Goal: Information Seeking & Learning: Compare options

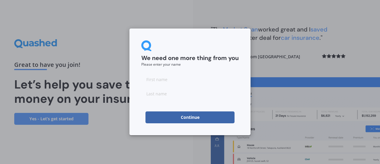
click at [152, 80] on input at bounding box center [189, 79] width 97 height 12
type input "[PERSON_NAME]"
click at [190, 99] on form "We need one more thing from you Please enter your name [PERSON_NAME]" at bounding box center [189, 81] width 97 height 83
click at [149, 93] on input at bounding box center [189, 94] width 97 height 12
type input "[PERSON_NAME]"
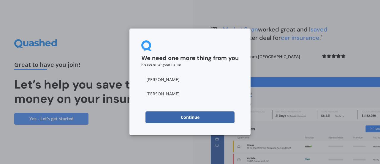
click at [189, 116] on button "Continue" at bounding box center [189, 117] width 89 height 12
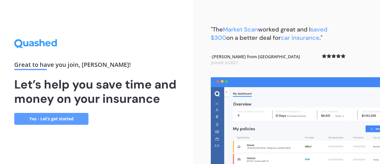
click at [43, 118] on link "Yes - Let’s get started" at bounding box center [51, 119] width 74 height 12
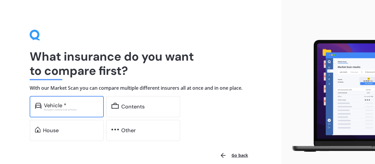
click at [57, 106] on div "Vehicle *" at bounding box center [55, 105] width 23 height 6
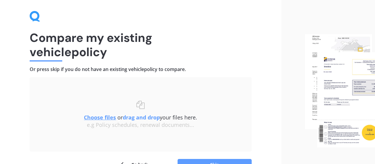
scroll to position [54, 0]
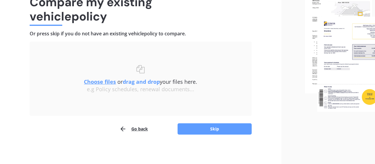
click at [136, 128] on button "Go back" at bounding box center [134, 129] width 28 height 12
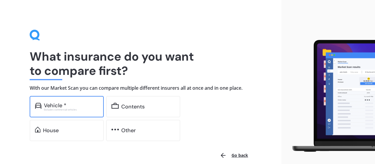
click at [57, 106] on div "Vehicle *" at bounding box center [55, 105] width 23 height 6
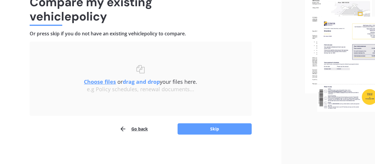
scroll to position [53, 0]
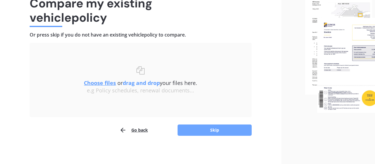
click at [215, 128] on button "Skip" at bounding box center [215, 129] width 74 height 11
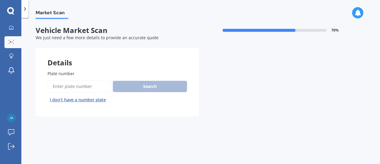
click at [105, 72] on label "Plate number" at bounding box center [115, 73] width 137 height 6
click at [105, 80] on input "Plate number" at bounding box center [78, 86] width 63 height 12
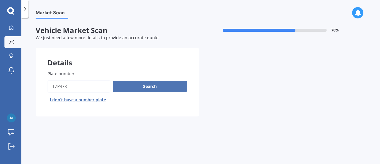
type input "LZP478"
click at [147, 84] on button "Search" at bounding box center [150, 86] width 74 height 11
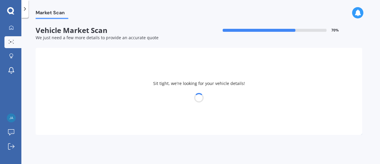
select select "FORD"
select select "RANGER"
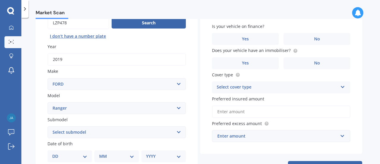
scroll to position [74, 0]
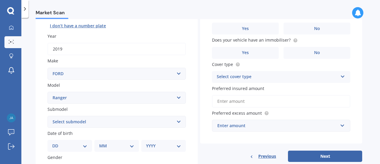
select select "29"
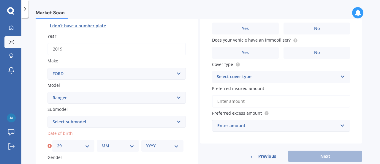
select select "03"
select select "1962"
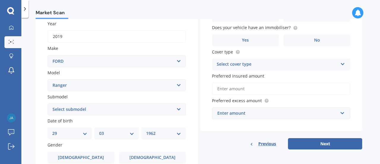
scroll to position [117, 0]
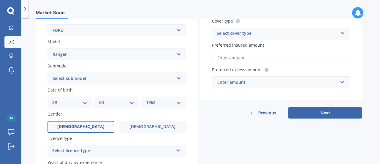
click at [79, 124] on span "[DEMOGRAPHIC_DATA]" at bounding box center [80, 126] width 47 height 5
click at [0, 0] on input "[DEMOGRAPHIC_DATA]" at bounding box center [0, 0] width 0 height 0
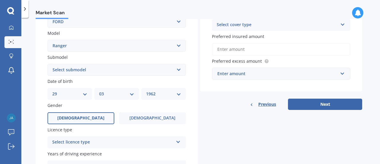
scroll to position [135, 0]
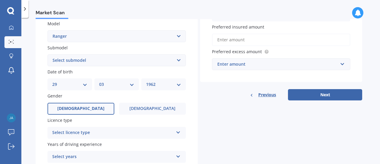
click at [177, 130] on icon at bounding box center [178, 131] width 5 height 4
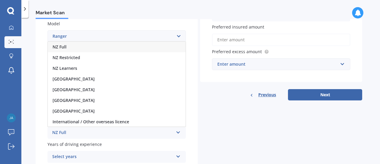
click at [64, 44] on span "NZ Full" at bounding box center [60, 47] width 14 height 6
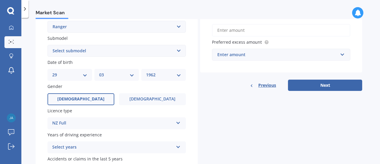
scroll to position [183, 0]
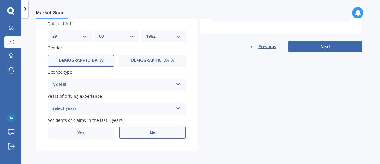
click at [154, 130] on span "No" at bounding box center [153, 132] width 6 height 5
click at [0, 0] on input "No" at bounding box center [0, 0] width 0 height 0
click at [178, 106] on icon at bounding box center [178, 107] width 5 height 4
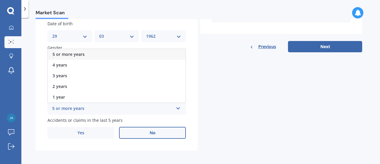
click at [73, 52] on span "5 or more years" at bounding box center [69, 54] width 32 height 6
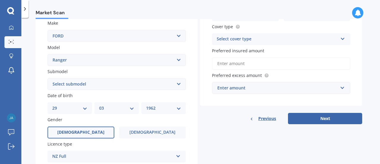
scroll to position [87, 0]
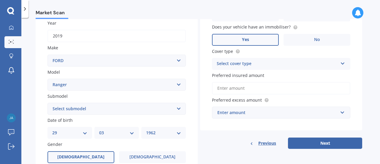
click at [246, 38] on span "Yes" at bounding box center [245, 39] width 7 height 5
click at [0, 0] on input "Yes" at bounding box center [0, 0] width 0 height 0
click at [343, 61] on icon at bounding box center [342, 62] width 5 height 4
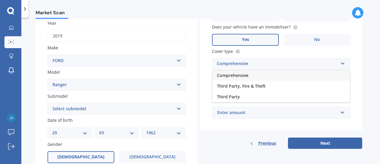
click at [234, 73] on span "Comprehensive" at bounding box center [232, 75] width 31 height 6
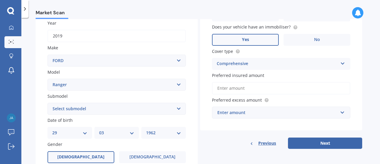
scroll to position [86, 0]
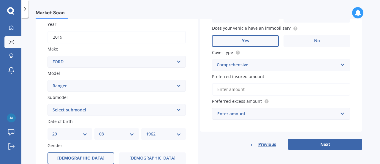
select select "XLT DOUBLE CAB W/S 3"
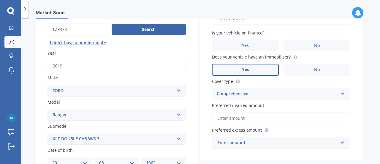
scroll to position [11, 0]
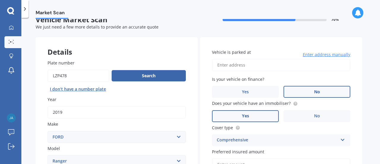
click at [319, 91] on span "No" at bounding box center [317, 91] width 6 height 5
click at [0, 0] on input "No" at bounding box center [0, 0] width 0 height 0
type input "[STREET_ADDRESS][PERSON_NAME]"
click at [309, 91] on label "No" at bounding box center [316, 92] width 67 height 12
click at [0, 0] on input "No" at bounding box center [0, 0] width 0 height 0
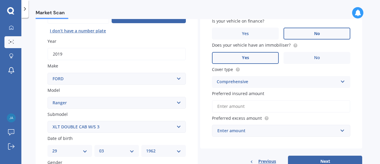
scroll to position [79, 0]
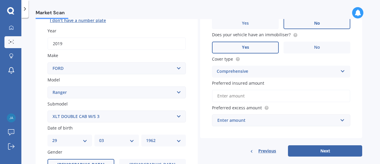
click at [248, 93] on input "Preferred insured amount" at bounding box center [281, 96] width 138 height 12
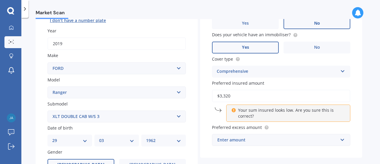
type input "$33,200"
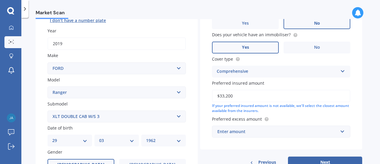
click at [246, 100] on input "$33,200" at bounding box center [281, 96] width 138 height 12
click at [250, 129] on div "Enter amount" at bounding box center [277, 131] width 120 height 7
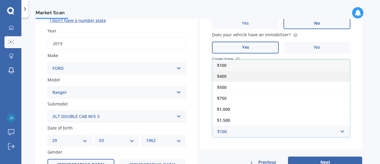
click at [223, 74] on span "$400" at bounding box center [221, 76] width 9 height 6
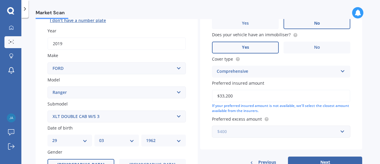
scroll to position [128, 0]
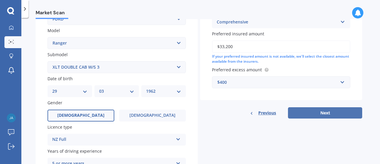
click at [325, 110] on button "Next" at bounding box center [325, 112] width 74 height 11
select select "29"
select select "03"
select select "1962"
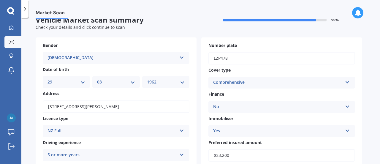
scroll to position [58, 0]
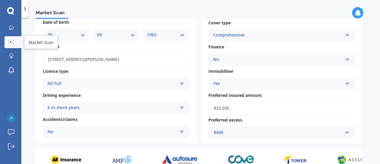
click at [10, 41] on icon at bounding box center [11, 42] width 5 height 4
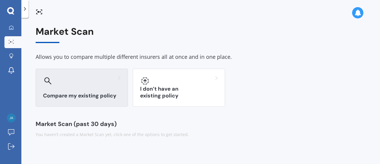
click at [71, 95] on h3 "Compare my existing policy" at bounding box center [81, 95] width 77 height 7
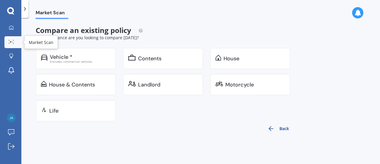
click at [10, 40] on icon at bounding box center [11, 42] width 5 height 4
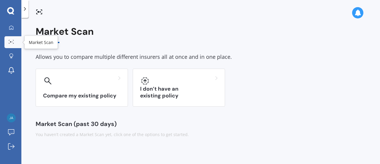
click at [10, 42] on circle at bounding box center [10, 41] width 1 height 1
click at [12, 40] on icon at bounding box center [11, 42] width 5 height 4
click at [15, 42] on div at bounding box center [11, 42] width 9 height 4
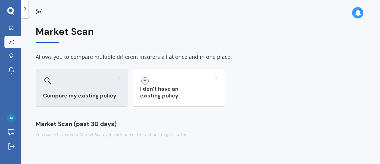
click at [45, 77] on icon at bounding box center [47, 80] width 7 height 7
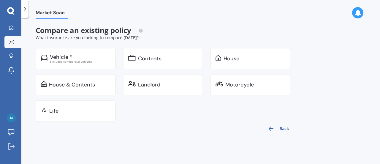
click at [271, 127] on icon "button" at bounding box center [270, 128] width 7 height 7
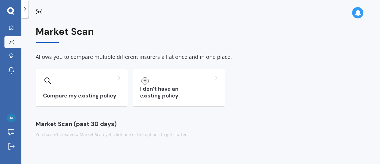
click at [271, 127] on div "Market Scan Allows you to compare multiple different insurers all at once and i…" at bounding box center [201, 81] width 330 height 111
click at [10, 41] on icon at bounding box center [11, 42] width 5 height 4
click at [37, 12] on icon at bounding box center [39, 11] width 7 height 7
click at [358, 13] on icon at bounding box center [357, 12] width 7 height 7
click at [288, 77] on div "Compare my existing policy I don’t have an existing policy" at bounding box center [201, 88] width 330 height 38
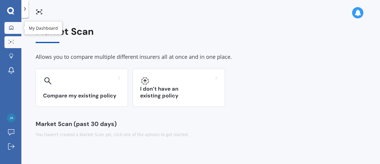
click at [12, 26] on icon at bounding box center [11, 27] width 5 height 5
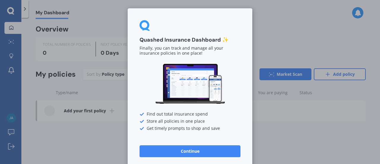
click at [186, 151] on button "Continue" at bounding box center [189, 151] width 101 height 12
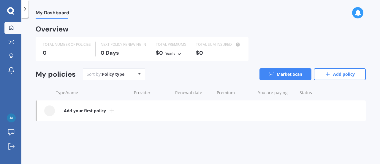
click at [55, 30] on div "Overview" at bounding box center [52, 29] width 33 height 6
click at [48, 15] on span "My Dashboard" at bounding box center [53, 14] width 34 height 8
click at [25, 9] on icon at bounding box center [25, 9] width 6 height 6
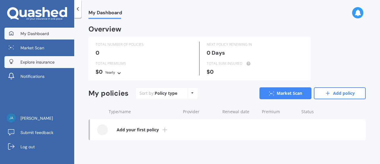
click at [31, 61] on span "Explore insurance" at bounding box center [37, 62] width 34 height 6
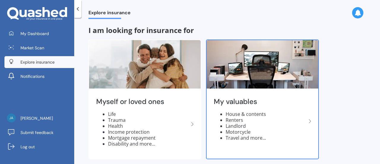
scroll to position [5, 0]
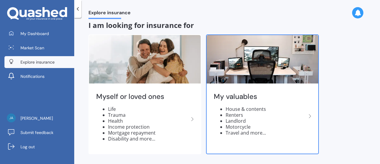
click at [310, 115] on polyline at bounding box center [310, 116] width 2 height 4
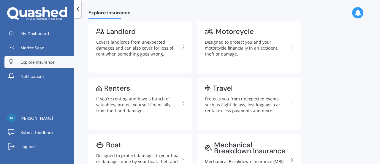
scroll to position [189, 0]
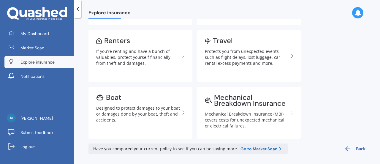
click at [253, 147] on span "Go to Market Scan" at bounding box center [258, 149] width 37 height 6
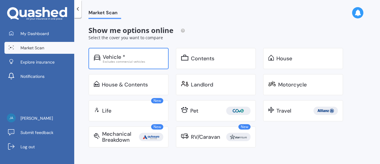
click at [114, 54] on div "Vehicle *" at bounding box center [114, 57] width 23 height 6
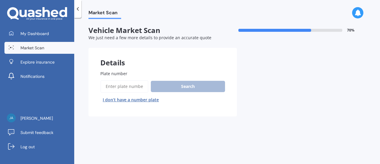
click at [116, 73] on span "Plate number" at bounding box center [113, 74] width 27 height 6
click at [116, 80] on input "Plate number" at bounding box center [124, 86] width 48 height 12
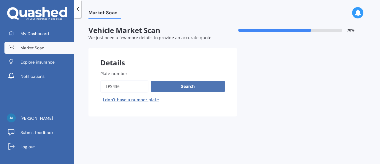
type input "LPS436"
click at [184, 85] on button "Search" at bounding box center [188, 86] width 74 height 11
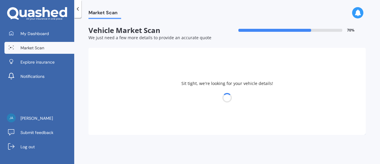
select select "SUZUKI"
select select "SWIFT"
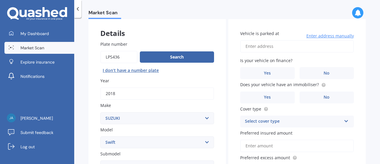
scroll to position [72, 0]
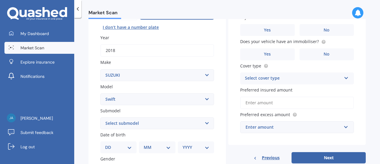
select select "SPORT 1.6"
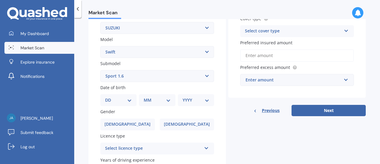
select select "14"
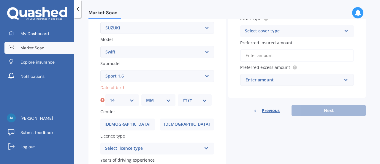
select select "09"
select select "1961"
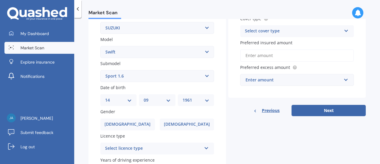
click at [204, 145] on icon at bounding box center [206, 147] width 5 height 4
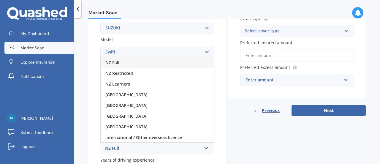
click at [118, 61] on span "NZ Full" at bounding box center [112, 63] width 14 height 6
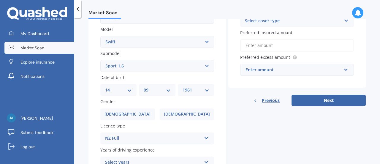
scroll to position [136, 0]
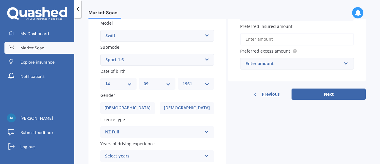
click at [204, 153] on icon at bounding box center [206, 155] width 5 height 4
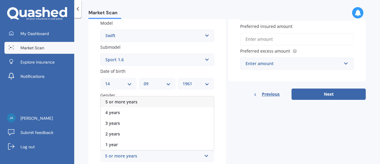
click at [132, 99] on span "5 or more years" at bounding box center [121, 102] width 32 height 6
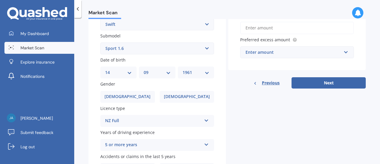
scroll to position [183, 0]
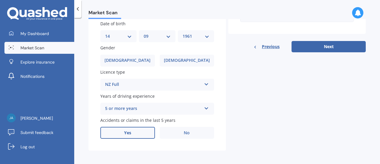
click at [127, 130] on span "Yes" at bounding box center [127, 132] width 7 height 5
click at [0, 0] on input "Yes" at bounding box center [0, 0] width 0 height 0
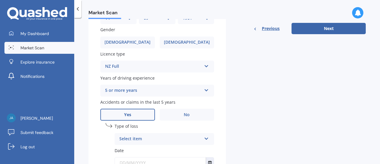
scroll to position [213, 0]
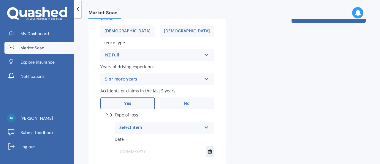
click at [204, 124] on icon at bounding box center [206, 126] width 5 height 4
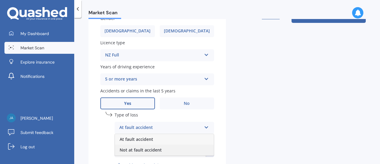
click at [147, 147] on span "Not at fault accident" at bounding box center [141, 150] width 42 height 6
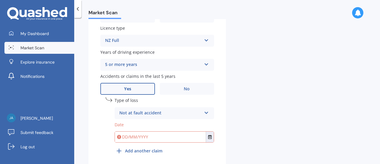
scroll to position [247, 0]
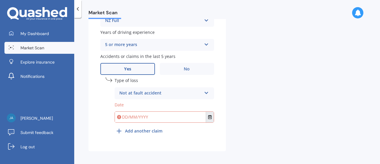
click at [208, 115] on icon "Select date" at bounding box center [210, 117] width 4 height 4
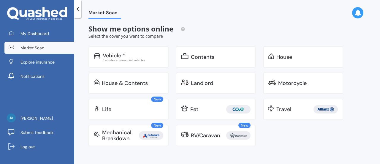
scroll to position [1, 0]
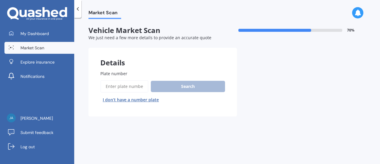
click at [109, 85] on input "Plate number" at bounding box center [124, 86] width 48 height 12
click at [113, 85] on input "Plate number" at bounding box center [124, 86] width 48 height 12
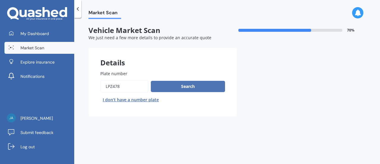
click at [190, 84] on button "Search" at bounding box center [188, 86] width 74 height 11
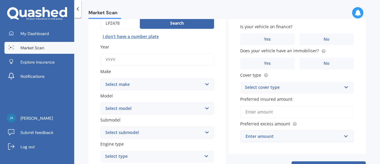
scroll to position [8, 0]
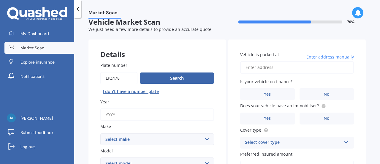
click at [126, 78] on input "Plate number" at bounding box center [118, 78] width 37 height 12
type input "LZP478"
click at [180, 77] on button "Search" at bounding box center [177, 77] width 74 height 11
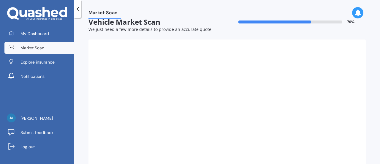
type input "2019"
select select "FORD"
select select "RANGER"
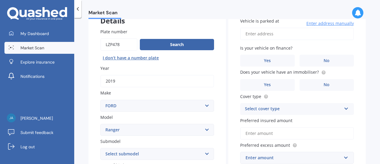
scroll to position [90, 0]
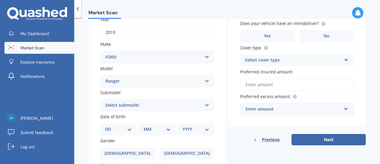
select select "XLT DOUBLE CAB W/S 3"
select select "29"
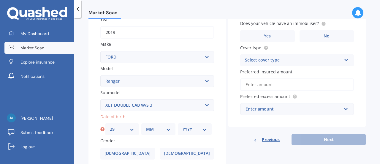
select select "03"
select select "1962"
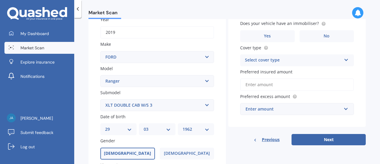
drag, startPoint x: 123, startPoint y: 150, endPoint x: 132, endPoint y: 147, distance: 10.0
click at [123, 151] on span "[DEMOGRAPHIC_DATA]" at bounding box center [127, 153] width 47 height 5
click at [0, 0] on input "[DEMOGRAPHIC_DATA]" at bounding box center [0, 0] width 0 height 0
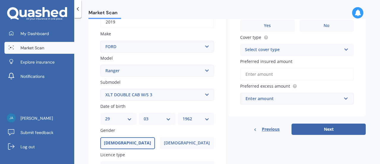
scroll to position [148, 0]
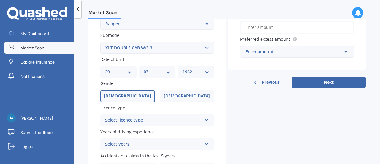
click at [205, 117] on icon at bounding box center [206, 119] width 5 height 4
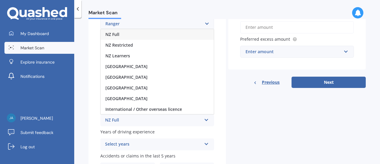
click at [132, 118] on div "NZ Full" at bounding box center [153, 120] width 96 height 7
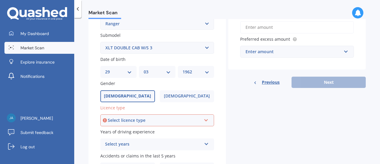
click at [205, 117] on icon at bounding box center [206, 119] width 5 height 4
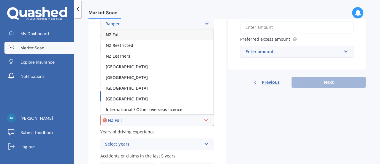
click at [117, 32] on span "NZ Full" at bounding box center [113, 35] width 14 height 6
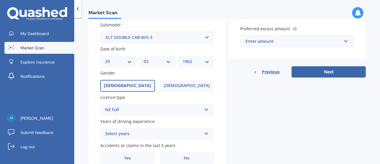
scroll to position [183, 0]
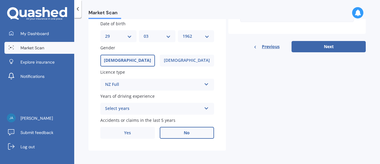
click at [179, 131] on label "No" at bounding box center [187, 133] width 55 height 12
click at [0, 0] on input "No" at bounding box center [0, 0] width 0 height 0
click at [319, 45] on button "Next" at bounding box center [328, 46] width 74 height 11
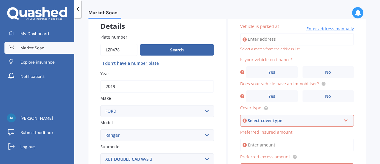
scroll to position [0, 0]
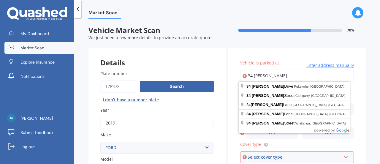
click at [280, 76] on input "34 [PERSON_NAME]" at bounding box center [297, 75] width 114 height 12
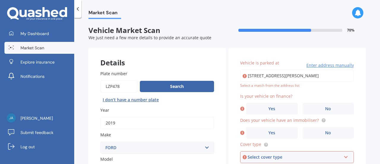
type input "[STREET_ADDRESS][PERSON_NAME]"
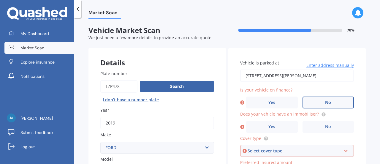
click at [325, 100] on span "No" at bounding box center [328, 102] width 6 height 5
click at [0, 0] on input "No" at bounding box center [0, 0] width 0 height 0
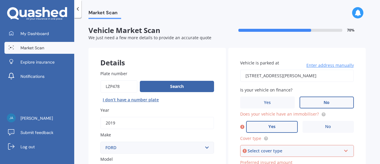
click at [266, 124] on label "Yes" at bounding box center [272, 127] width 52 height 12
click at [0, 0] on input "Yes" at bounding box center [0, 0] width 0 height 0
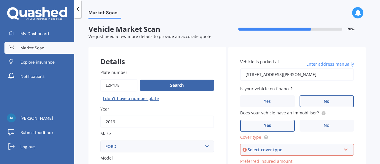
scroll to position [50, 0]
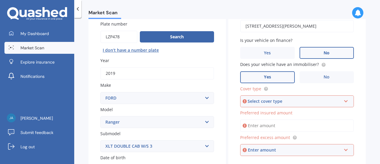
click at [343, 98] on icon at bounding box center [345, 100] width 5 height 4
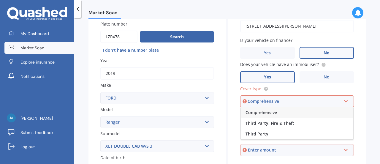
click at [270, 111] on span "Comprehensive" at bounding box center [260, 112] width 31 height 6
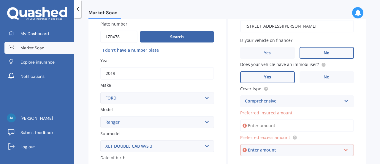
scroll to position [60, 0]
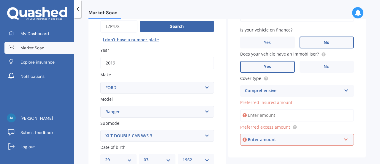
click at [279, 115] on input "Preferred insured amount" at bounding box center [297, 115] width 114 height 12
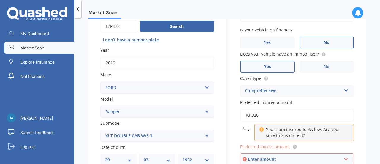
type input "$33,200"
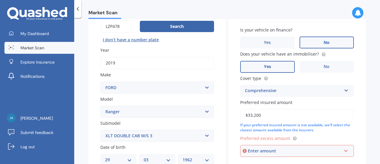
click at [274, 148] on div "Enter amount" at bounding box center [294, 150] width 93 height 7
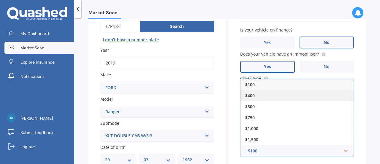
click at [251, 94] on span "$400" at bounding box center [249, 96] width 9 height 6
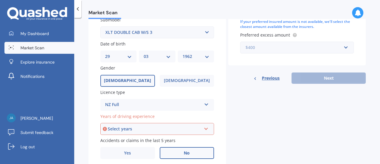
scroll to position [183, 0]
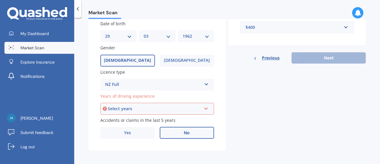
click at [204, 106] on icon at bounding box center [206, 107] width 5 height 4
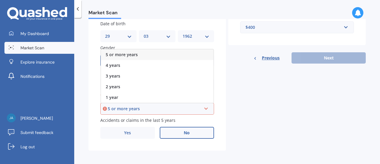
click at [128, 52] on span "5 or more years" at bounding box center [122, 55] width 32 height 6
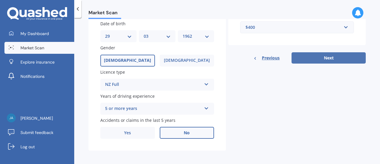
click at [316, 55] on button "Next" at bounding box center [328, 57] width 74 height 11
select select "29"
select select "03"
select select "1962"
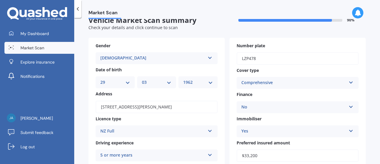
scroll to position [0, 0]
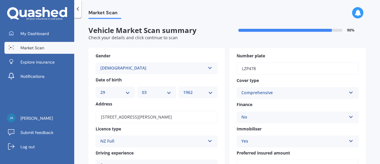
click at [28, 47] on span "Market Scan" at bounding box center [32, 48] width 24 height 6
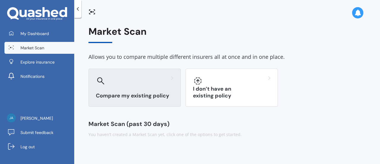
click at [134, 94] on h3 "Compare my existing policy" at bounding box center [134, 95] width 77 height 7
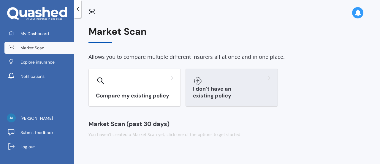
click at [228, 94] on h3 "I don’t have an existing policy" at bounding box center [231, 92] width 77 height 14
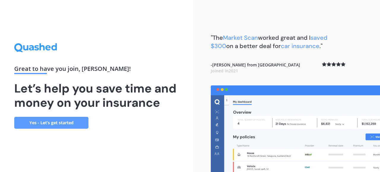
click at [52, 122] on link "Yes - Let’s get started" at bounding box center [51, 123] width 74 height 12
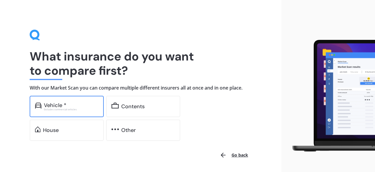
click at [52, 105] on div "Vehicle *" at bounding box center [55, 105] width 23 height 6
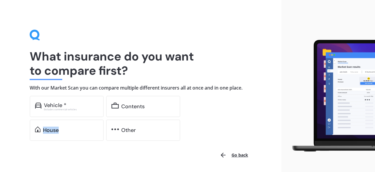
click at [238, 155] on button "Go back" at bounding box center [234, 155] width 36 height 14
